Goal: Information Seeking & Learning: Learn about a topic

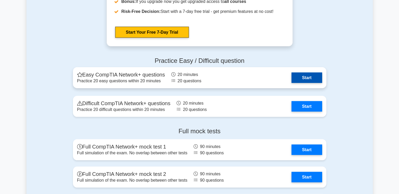
scroll to position [1024, 0]
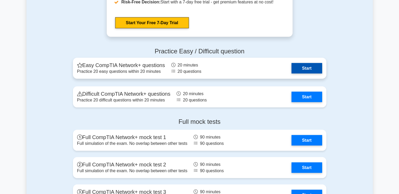
click at [312, 71] on link "Start" at bounding box center [307, 68] width 30 height 10
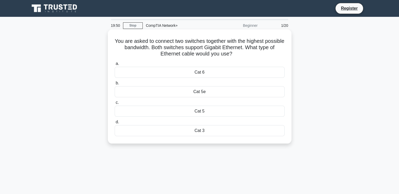
click at [197, 73] on div "Cat 6" at bounding box center [200, 72] width 170 height 11
click at [115, 65] on input "a. Cat 6" at bounding box center [115, 63] width 0 height 3
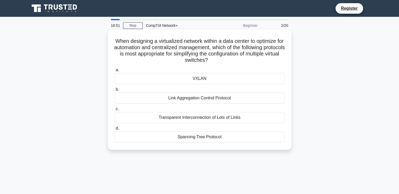
click at [200, 96] on div "Link Aggregation Control Protocol" at bounding box center [200, 97] width 170 height 11
click at [115, 91] on input "b. Link Aggregation Control Protocol" at bounding box center [115, 89] width 0 height 3
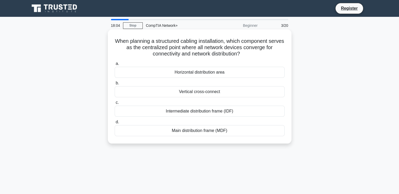
click at [203, 131] on div "Main distribution frame (MDF)" at bounding box center [200, 130] width 170 height 11
click at [115, 124] on input "d. Main distribution frame (MDF)" at bounding box center [115, 121] width 0 height 3
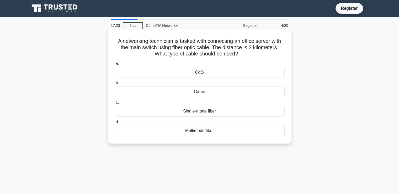
click at [209, 132] on div "Multimode fiber" at bounding box center [200, 130] width 170 height 11
click at [115, 124] on input "d. Multimode fiber" at bounding box center [115, 121] width 0 height 3
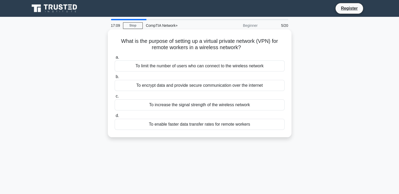
click at [236, 87] on div "To encrypt data and provide secure communication over the internet" at bounding box center [200, 85] width 170 height 11
click at [115, 78] on input "b. To encrypt data and provide secure communication over the internet" at bounding box center [115, 76] width 0 height 3
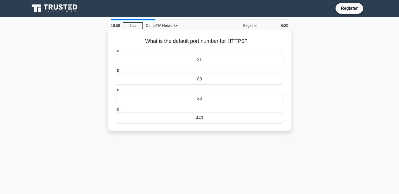
click at [199, 118] on div "443" at bounding box center [199, 117] width 167 height 11
click at [116, 111] on input "d. 443" at bounding box center [116, 109] width 0 height 3
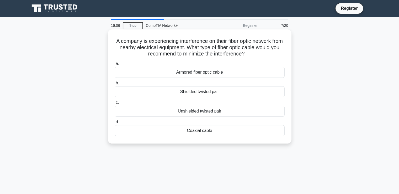
click at [207, 96] on div "Shielded twisted pair" at bounding box center [200, 91] width 170 height 11
click at [115, 85] on input "b. Shielded twisted pair" at bounding box center [115, 82] width 0 height 3
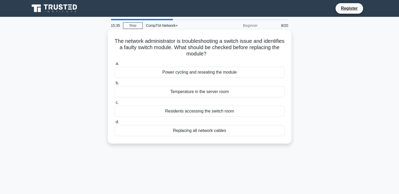
click at [212, 76] on div "Power cycling and reseating the module" at bounding box center [200, 72] width 170 height 11
click at [115, 65] on input "a. Power cycling and reseating the module" at bounding box center [115, 63] width 0 height 3
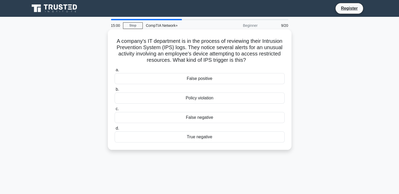
click at [204, 117] on div "False negative" at bounding box center [200, 117] width 170 height 11
click at [115, 111] on input "c. False negative" at bounding box center [115, 108] width 0 height 3
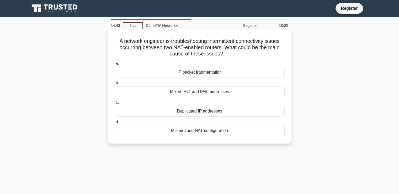
click at [206, 131] on div "Mismatched NAT configuration" at bounding box center [200, 130] width 170 height 11
click at [115, 124] on input "d. Mismatched NAT configuration" at bounding box center [115, 121] width 0 height 3
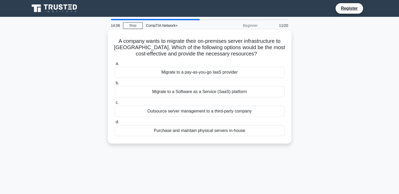
click at [223, 73] on div "Migrate to a pay-as-you-go IaaS provider" at bounding box center [200, 72] width 170 height 11
click at [115, 65] on input "a. Migrate to a pay-as-you-go IaaS provider" at bounding box center [115, 63] width 0 height 3
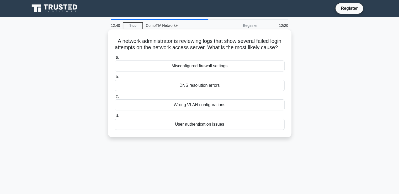
click at [217, 130] on div "User authentication issues" at bounding box center [200, 124] width 170 height 11
click at [115, 117] on input "d. User authentication issues" at bounding box center [115, 115] width 0 height 3
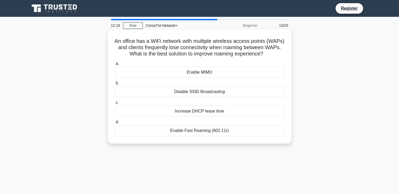
click at [211, 133] on div "Enable Fast Roaming (802.11r)" at bounding box center [200, 130] width 170 height 11
click at [115, 124] on input "d. Enable Fast Roaming (802.11r)" at bounding box center [115, 121] width 0 height 3
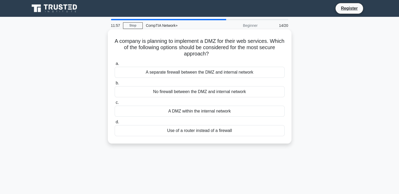
click at [232, 73] on div "A separate firewall between the DMZ and internal network" at bounding box center [200, 72] width 170 height 11
click at [115, 65] on input "a. A separate firewall between the DMZ and internal network" at bounding box center [115, 63] width 0 height 3
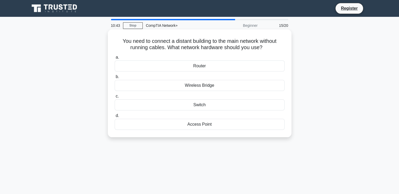
click at [213, 69] on div "Router" at bounding box center [200, 65] width 170 height 11
click at [115, 59] on input "a. Router" at bounding box center [115, 57] width 0 height 3
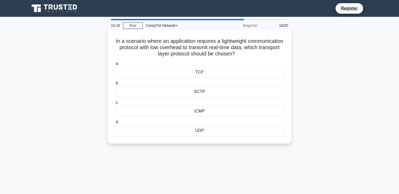
click at [201, 134] on div "UDP" at bounding box center [200, 130] width 170 height 11
click at [115, 124] on input "d. UDP" at bounding box center [115, 121] width 0 height 3
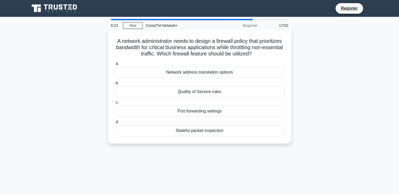
click at [219, 93] on div "Quality of Service rules" at bounding box center [200, 91] width 170 height 11
click at [115, 85] on input "b. Quality of Service rules" at bounding box center [115, 82] width 0 height 3
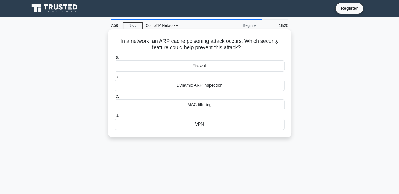
click at [215, 107] on div "MAC filtering" at bounding box center [200, 104] width 170 height 11
click at [115, 98] on input "c. MAC filtering" at bounding box center [115, 95] width 0 height 3
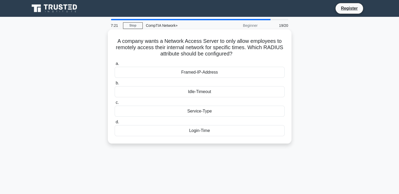
click at [216, 112] on div "Service-Type" at bounding box center [200, 111] width 170 height 11
click at [115, 104] on input "c. Service-Type" at bounding box center [115, 102] width 0 height 3
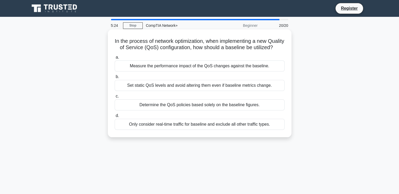
click at [208, 71] on div "Measure the performance impact of the QoS changes against the baseline." at bounding box center [200, 65] width 170 height 11
click at [115, 59] on input "a. Measure the performance impact of the QoS changes against the baseline." at bounding box center [115, 57] width 0 height 3
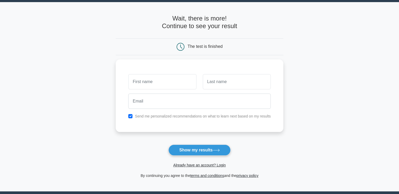
scroll to position [26, 0]
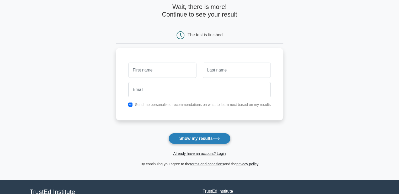
click at [218, 134] on button "Show my results" at bounding box center [200, 138] width 62 height 11
click at [269, 139] on form "Wait, there is more! Continue to see your result The test is finished and the" at bounding box center [200, 85] width 168 height 164
click at [230, 104] on label "Send me personalized recommendations on what to learn next based on my results" at bounding box center [203, 103] width 136 height 4
click at [216, 138] on icon at bounding box center [216, 138] width 7 height 3
click at [255, 135] on form "Wait, there is more! Continue to see your result The test is finished and the" at bounding box center [200, 85] width 168 height 164
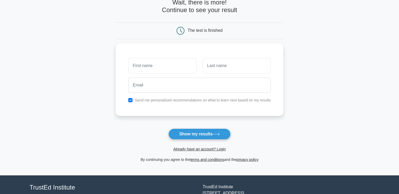
scroll to position [0, 0]
